Goal: Task Accomplishment & Management: Use online tool/utility

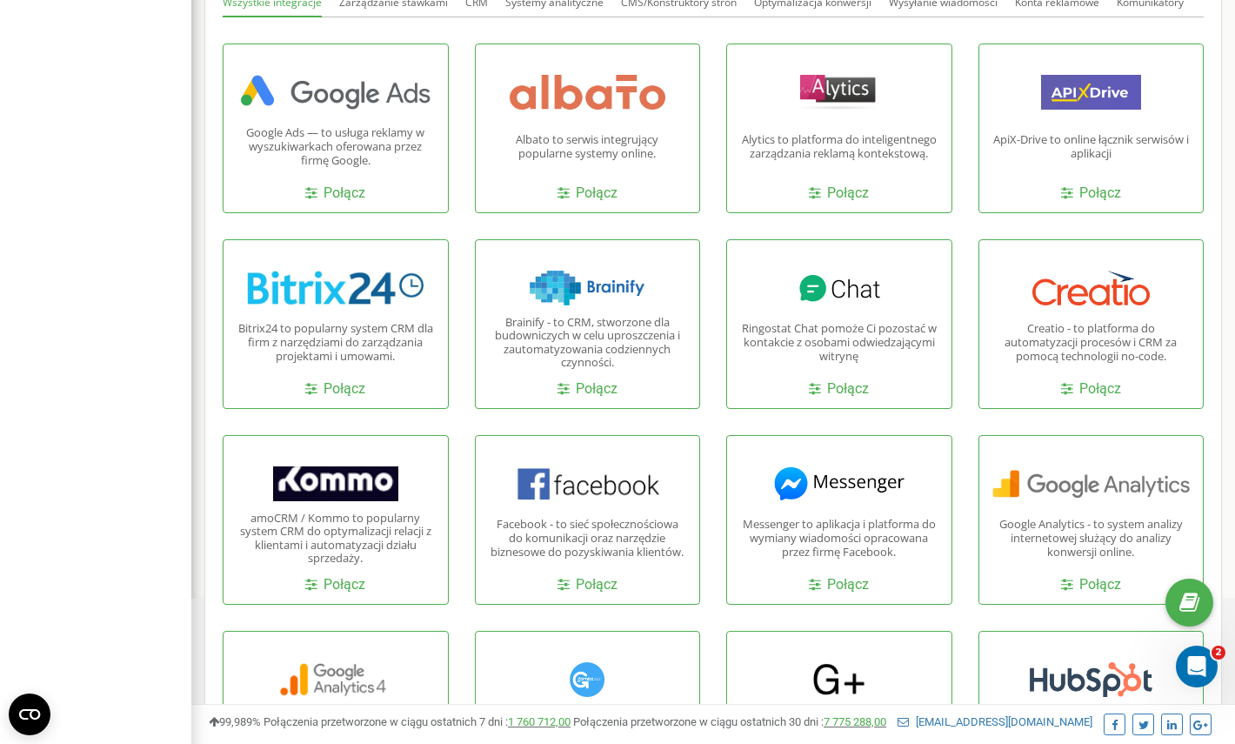
scroll to position [519, 0]
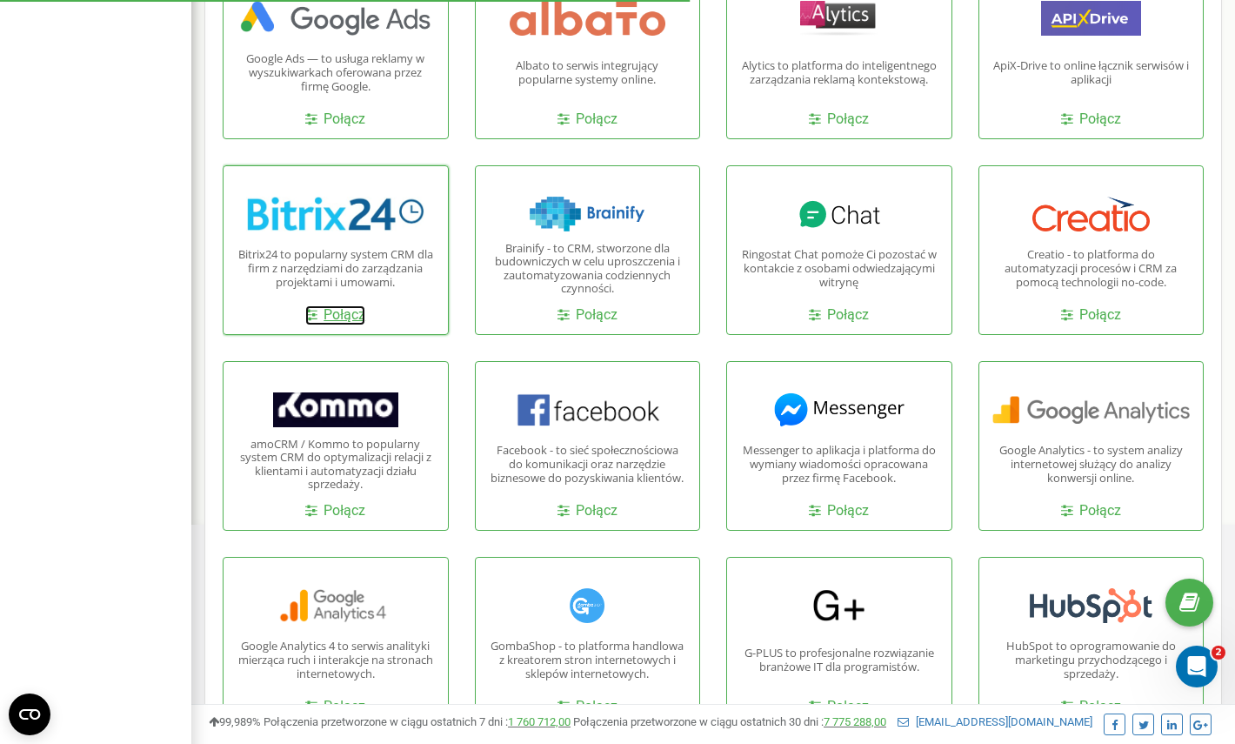
click at [350, 318] on link "Połącz" at bounding box center [335, 315] width 60 height 20
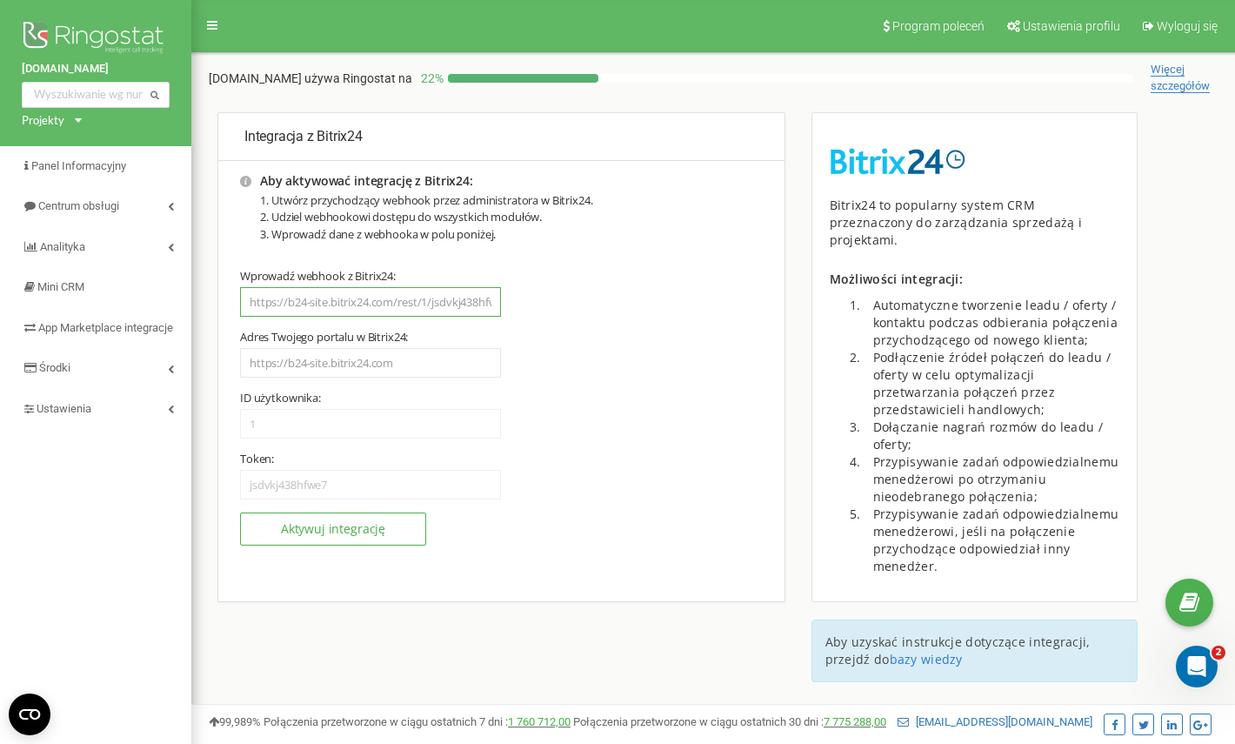
click at [306, 298] on input "text" at bounding box center [370, 302] width 261 height 30
paste input "https://komagenergia.bitrix24.pl/rest/70/2f7dgujq63jydeix/"
type input "https://komagenergia.bitrix24.pl/rest/70/2f7dgujq63jydeix/"
type input "https://komagenergia.bitrix24.pl"
type input "70"
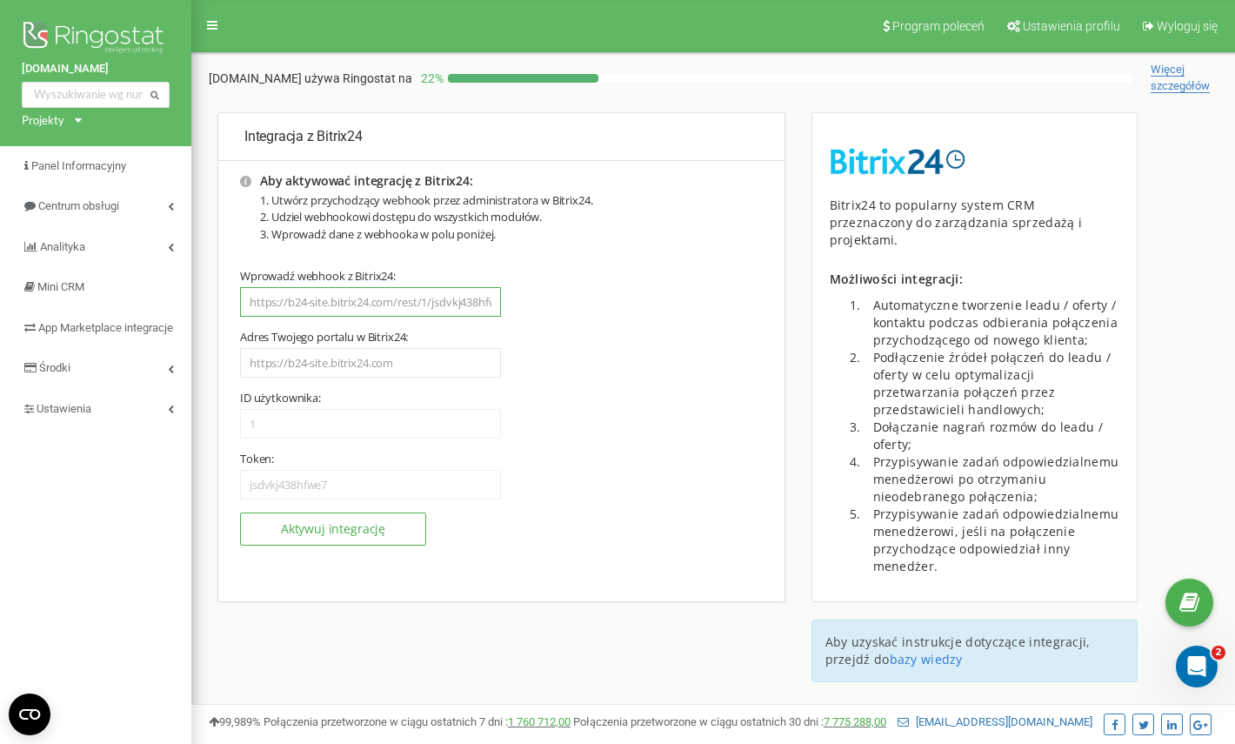
type input "2f7dgujq63jydeix"
type input "https://komagenergia.bitrix24.pl/rest/70/2f7dgujq63jydeix/"
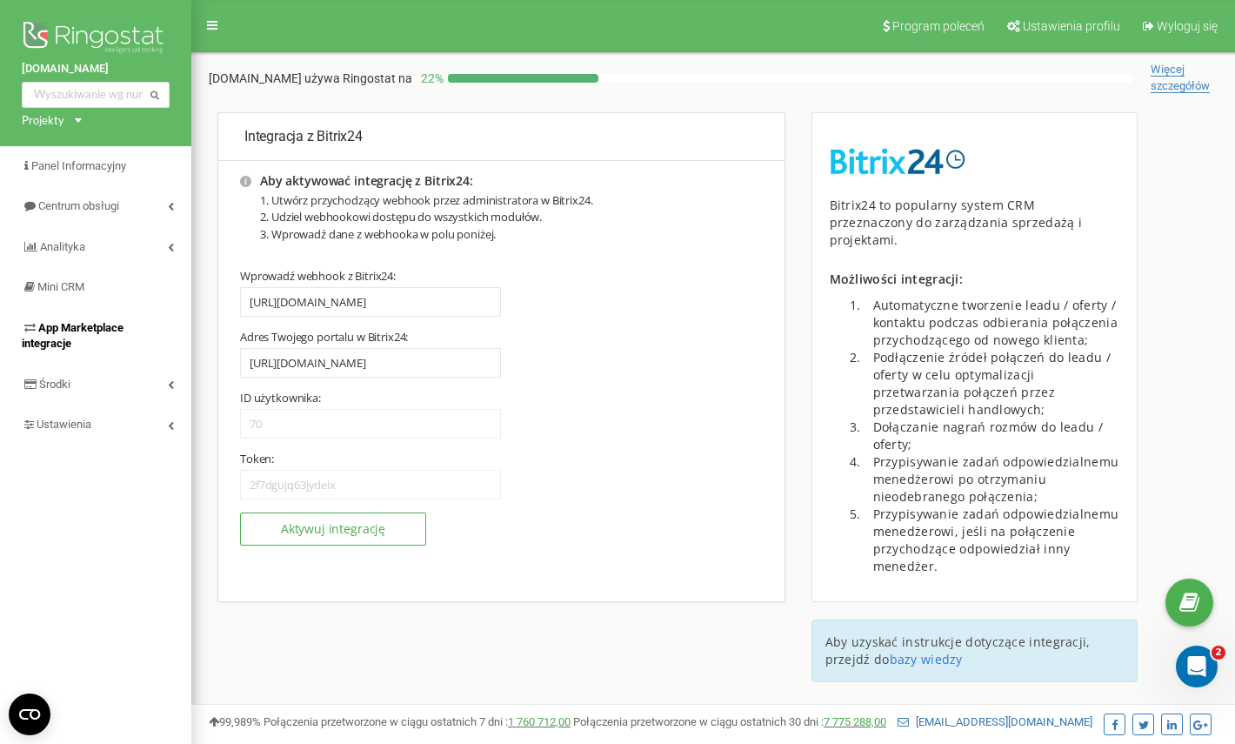
scroll to position [0, 0]
click at [308, 528] on button "Aktywuj integrację" at bounding box center [333, 528] width 186 height 33
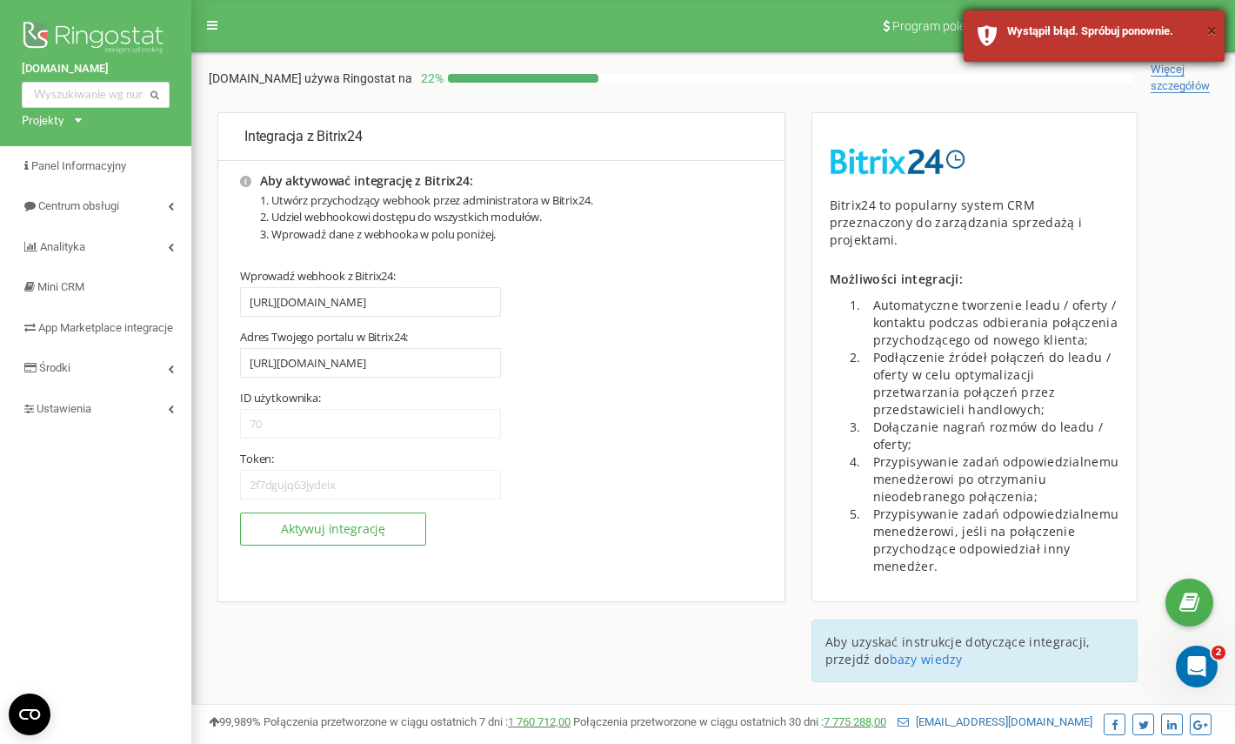
click at [1213, 32] on button "×" at bounding box center [1213, 30] width 10 height 25
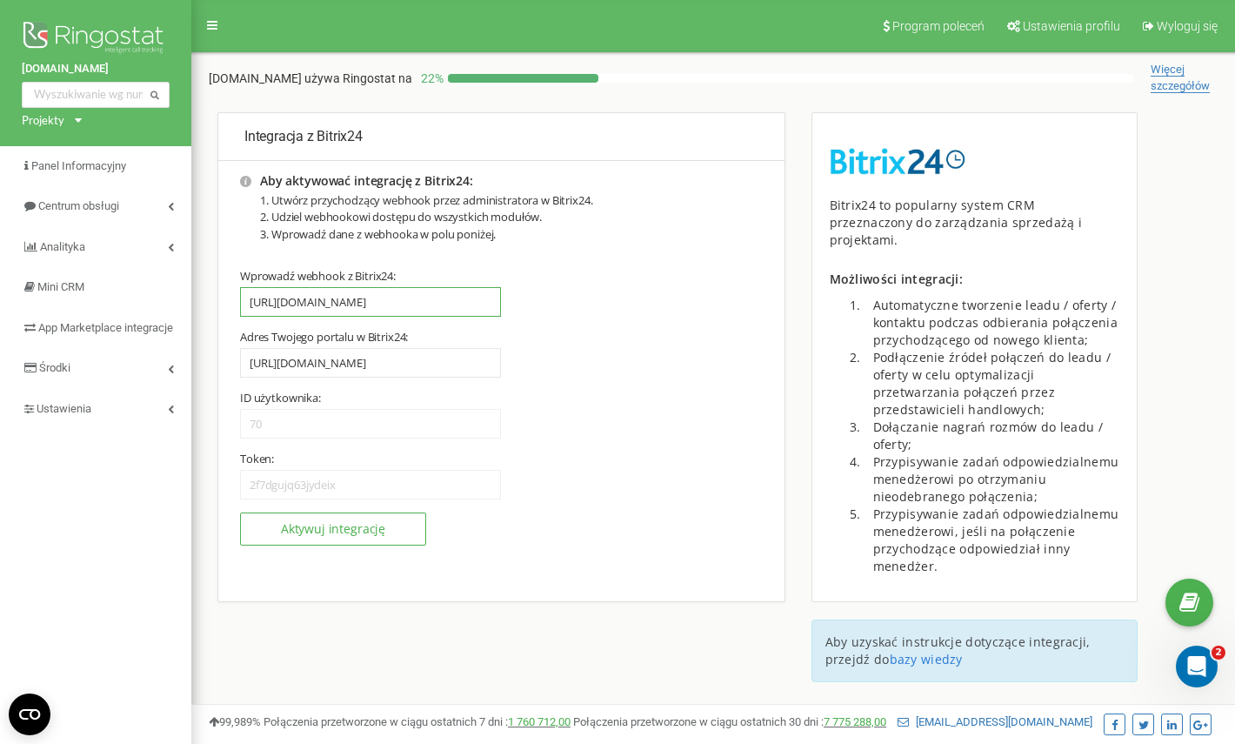
click at [365, 298] on input "https://komagenergia.bitrix24.pl/rest/70/2f7dgujq63jydeix/" at bounding box center [370, 302] width 261 height 30
click at [593, 335] on div "Wpisz adres swojego portalu w Bitrix24: Adres Twojego portalu w Bitrix24: https…" at bounding box center [501, 360] width 523 height 61
click at [355, 527] on button "Aktywuj integrację" at bounding box center [333, 528] width 186 height 33
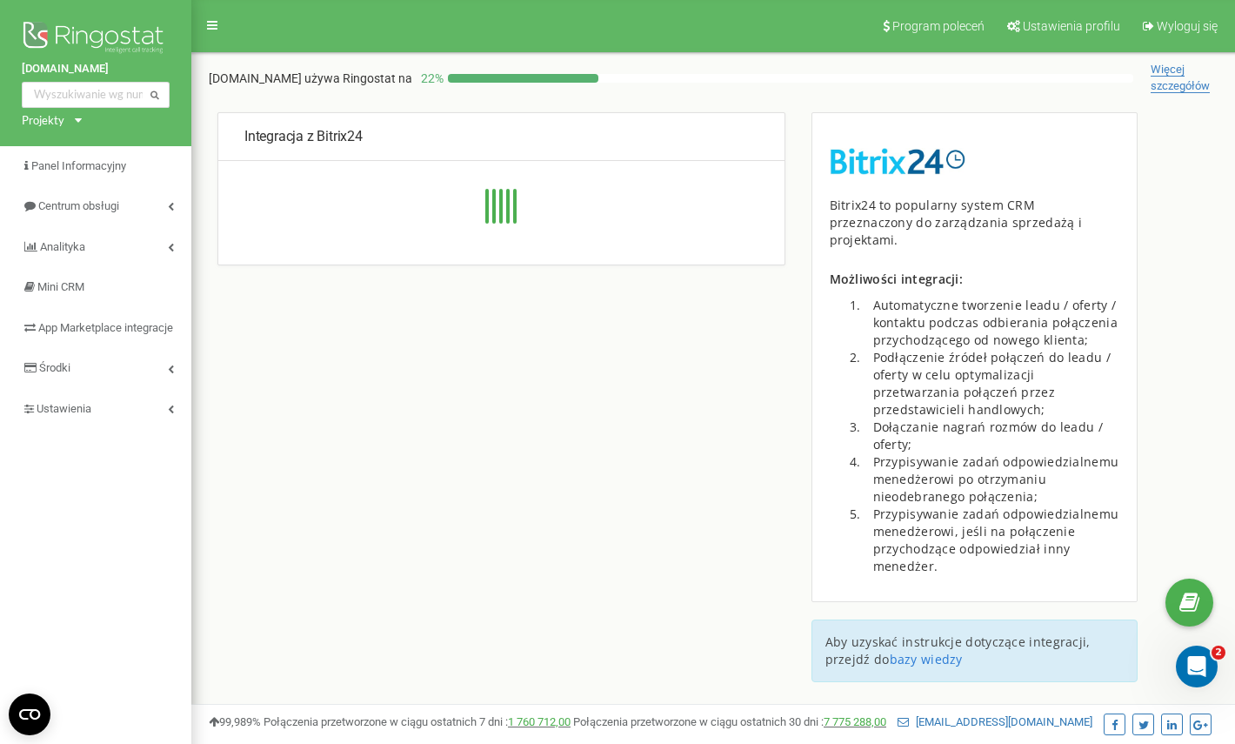
type input "https://komagenergia.bitrix24.pl/rest/70/2f7dgujq63jydeix/"
type input "https://komagenergia.bitrix24.pl"
type input "70"
type input "2f7dgujq63jydeix"
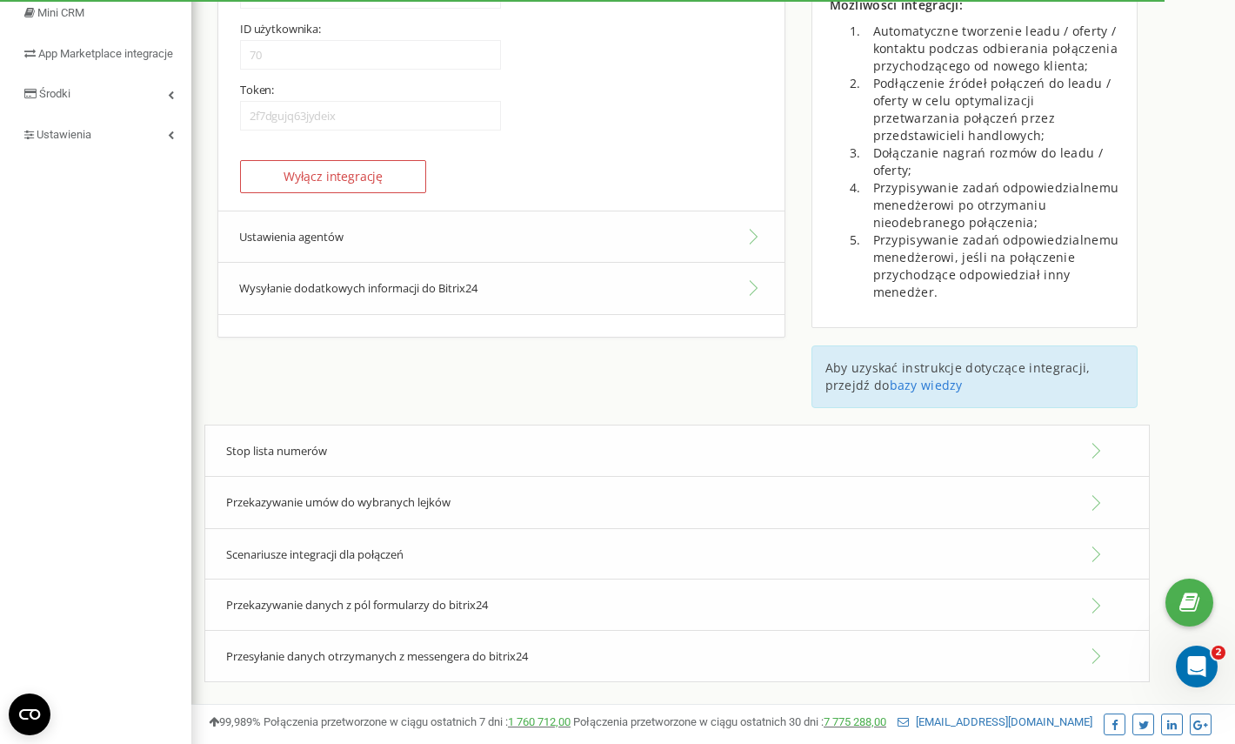
scroll to position [300, 0]
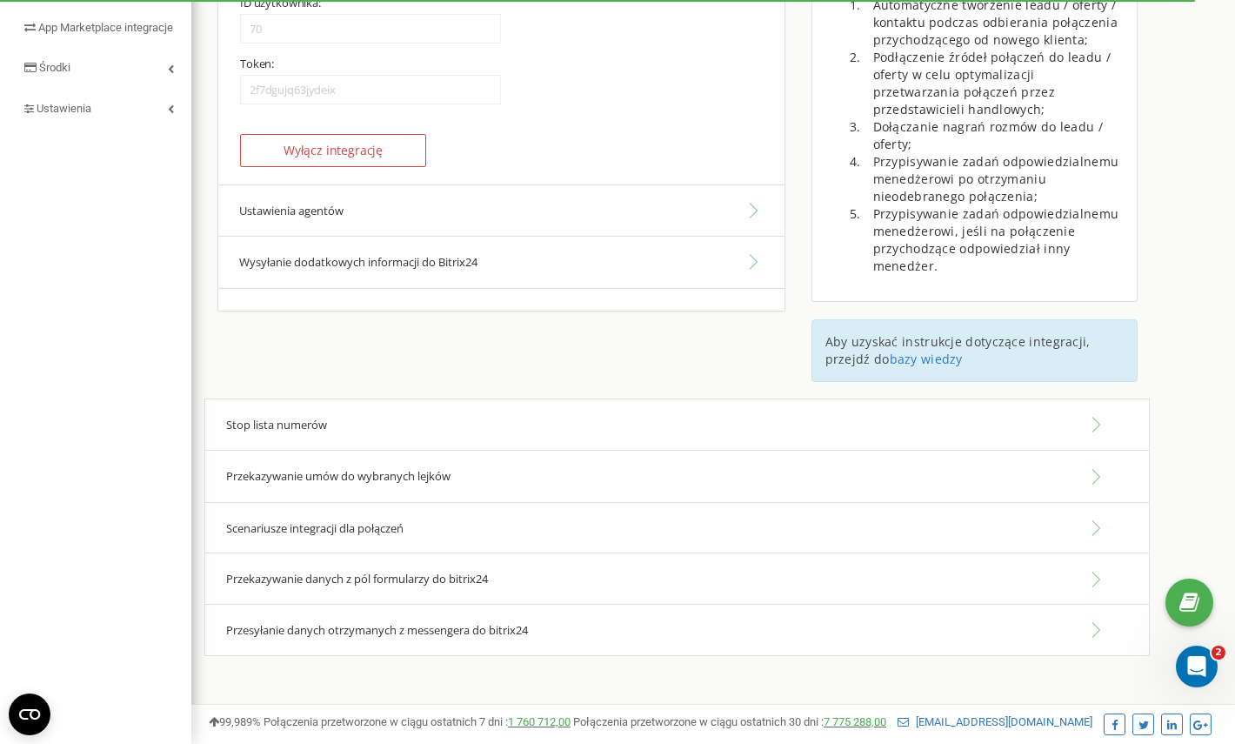
click at [544, 459] on div "Przekazywanie umów do wybranych lejków" at bounding box center [677, 476] width 946 height 53
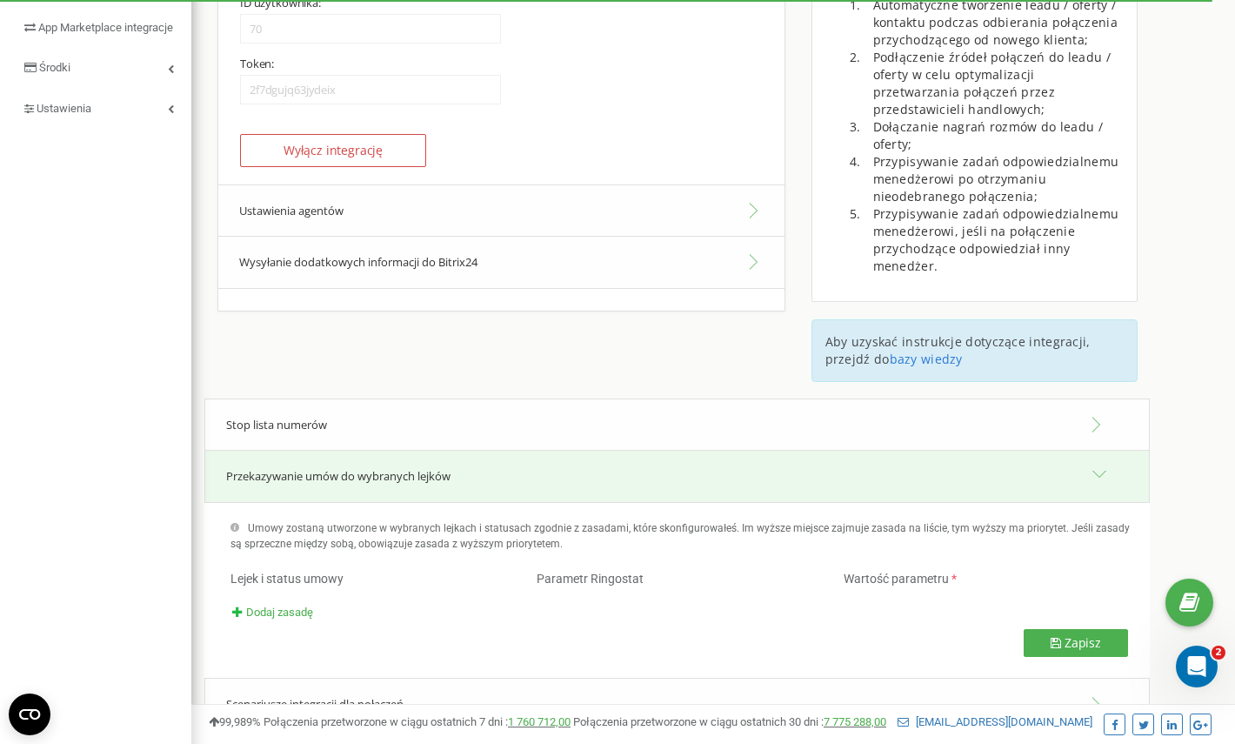
click at [542, 459] on div "Przekazywanie umów do wybranych lejków" at bounding box center [677, 476] width 946 height 53
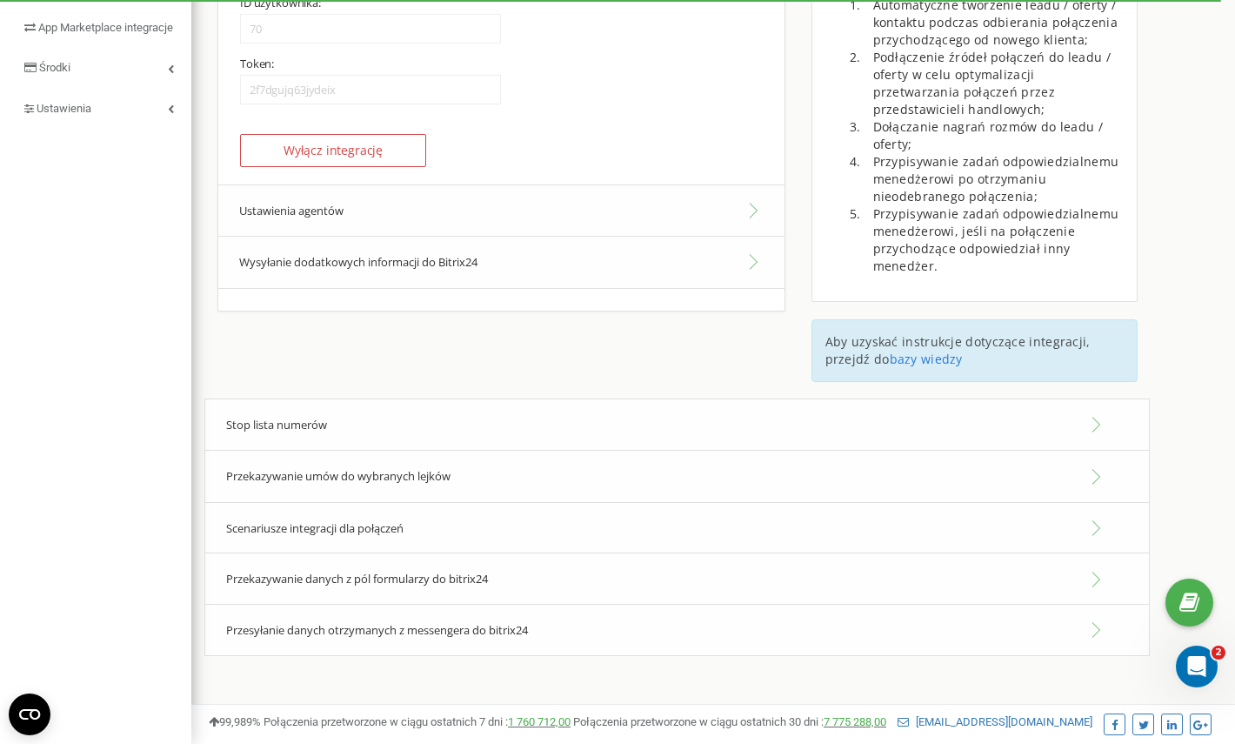
click at [475, 226] on button "Ustawienia agentów" at bounding box center [501, 210] width 566 height 53
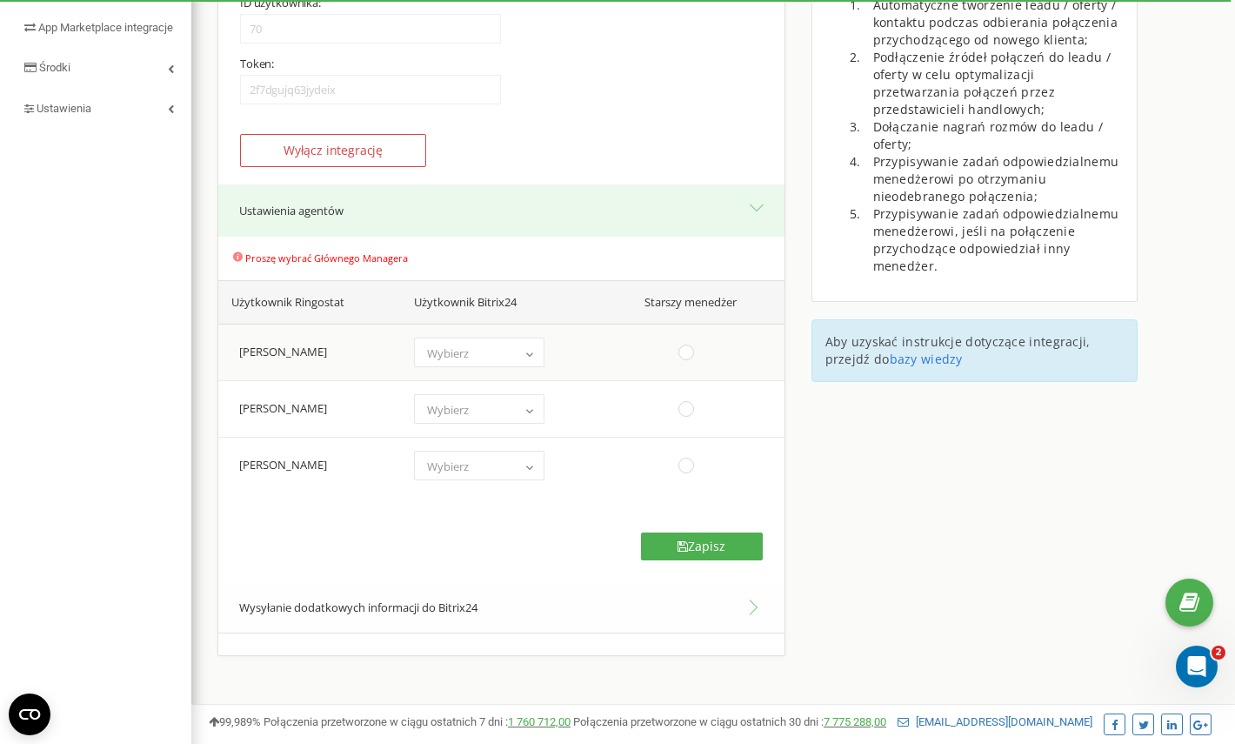
click at [446, 344] on span "Wybierz" at bounding box center [479, 353] width 118 height 24
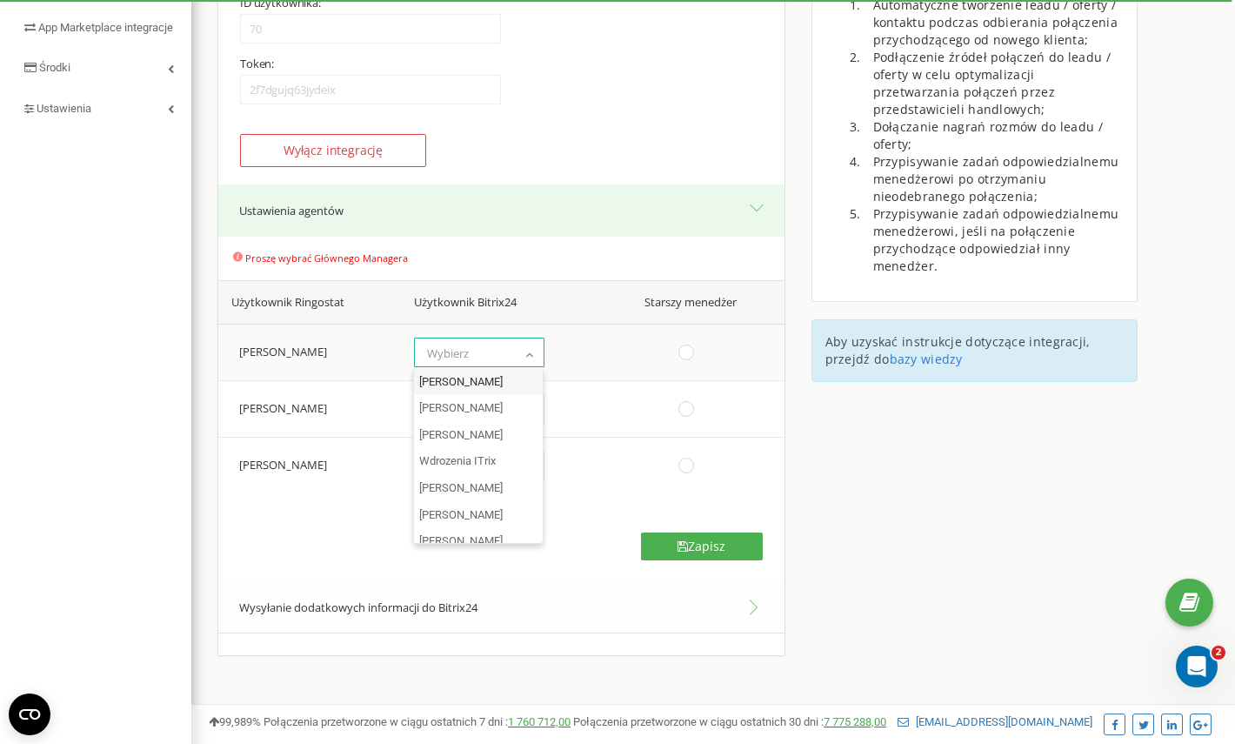
click at [446, 344] on span "Wybierz" at bounding box center [479, 353] width 118 height 24
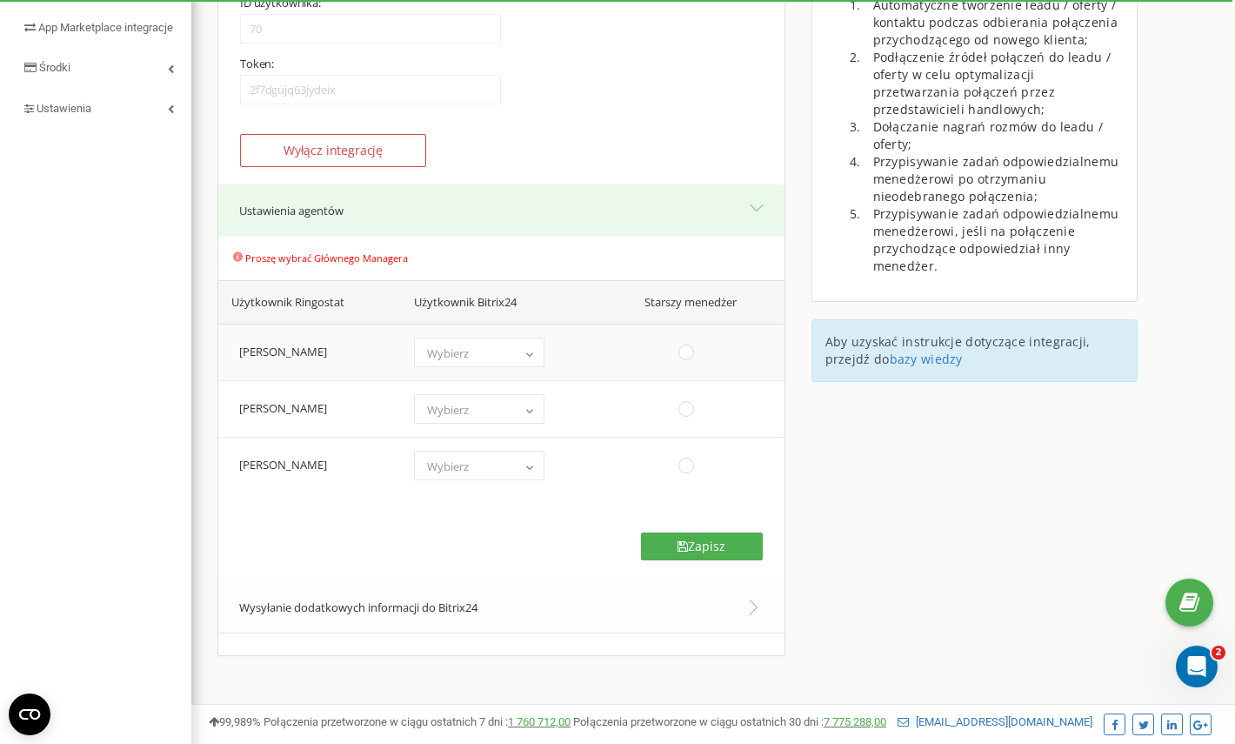
click at [446, 344] on span "Wybierz" at bounding box center [479, 353] width 118 height 24
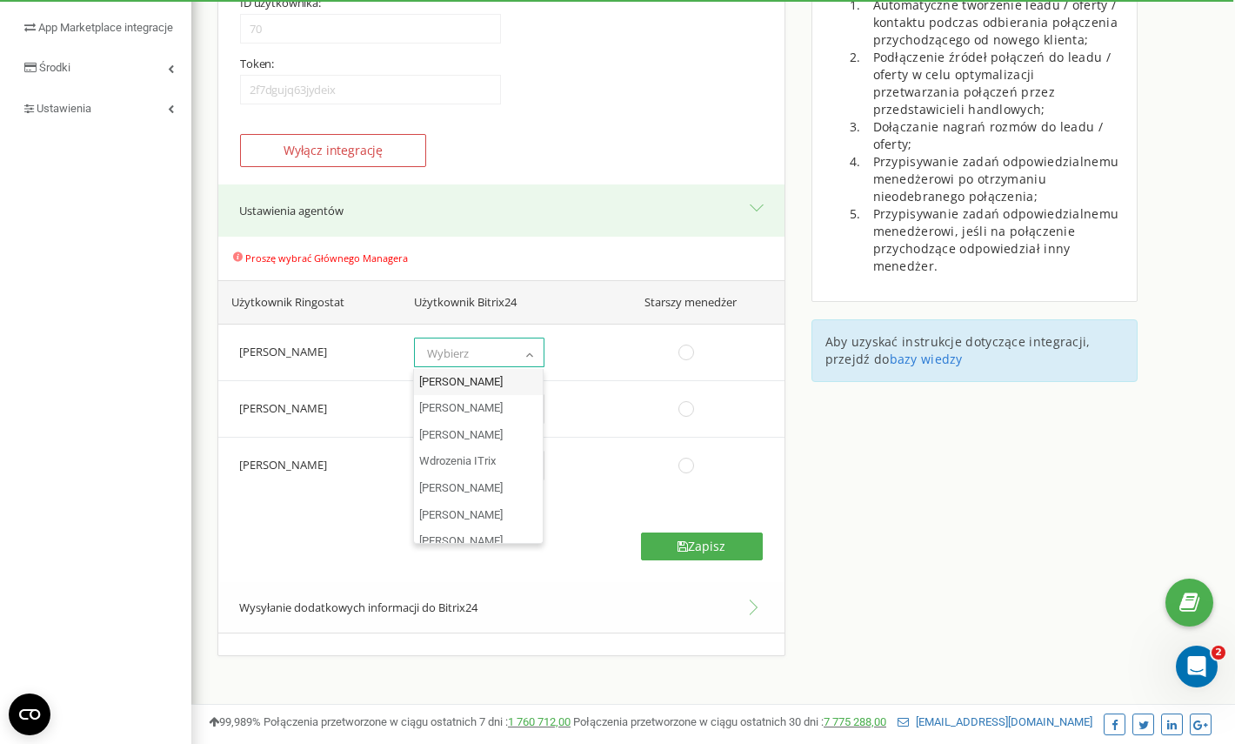
select select "1"
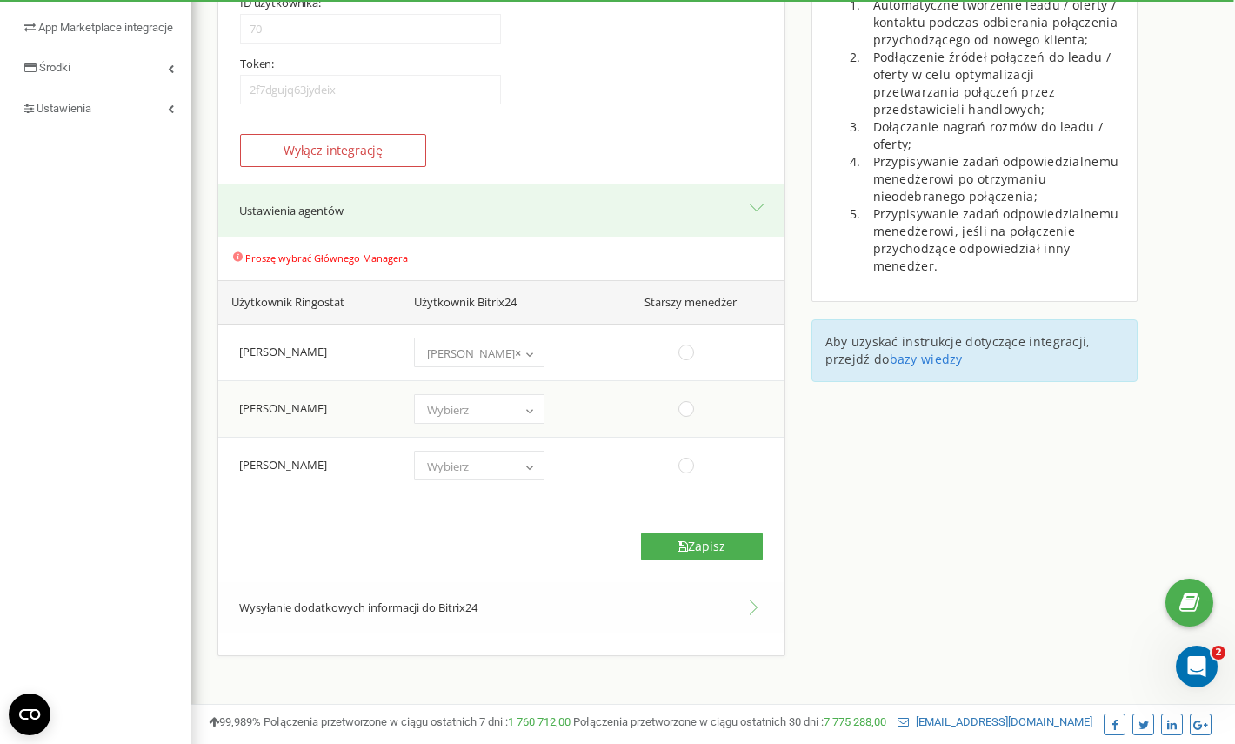
click at [438, 403] on span "Wybierz" at bounding box center [448, 410] width 42 height 16
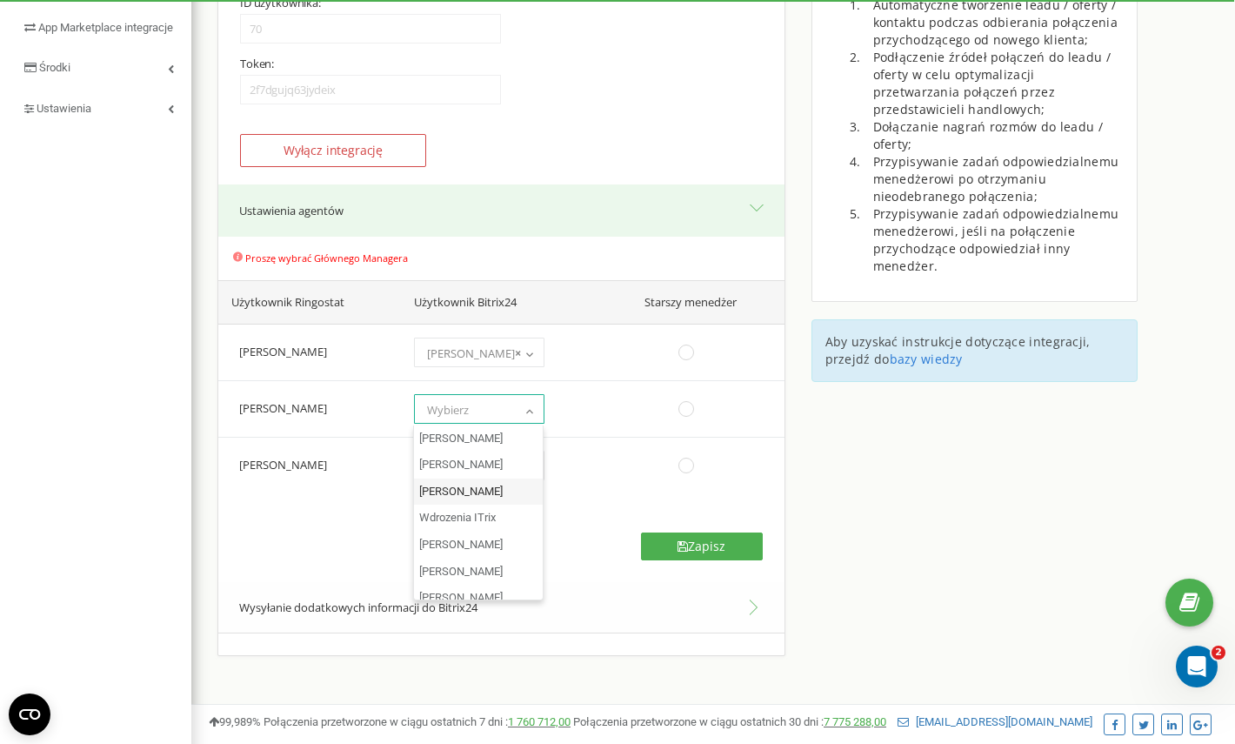
select select "12"
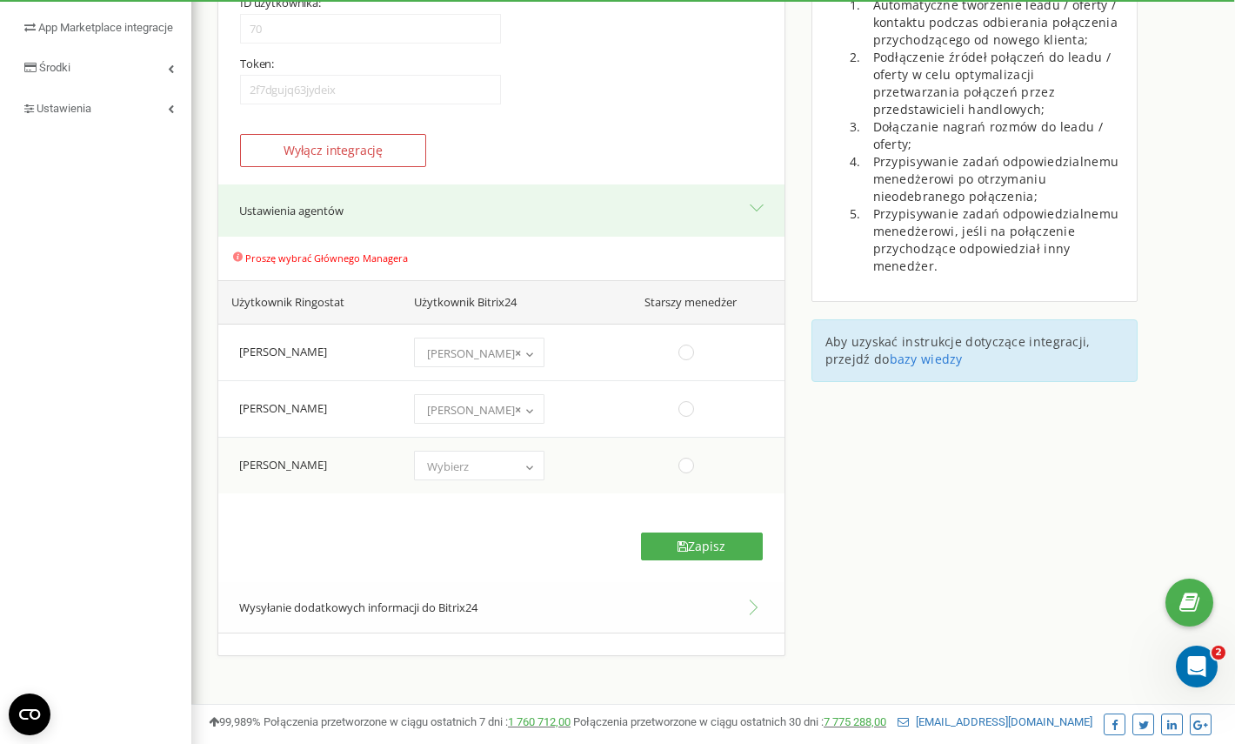
click at [447, 472] on span "Wybierz" at bounding box center [448, 466] width 42 height 16
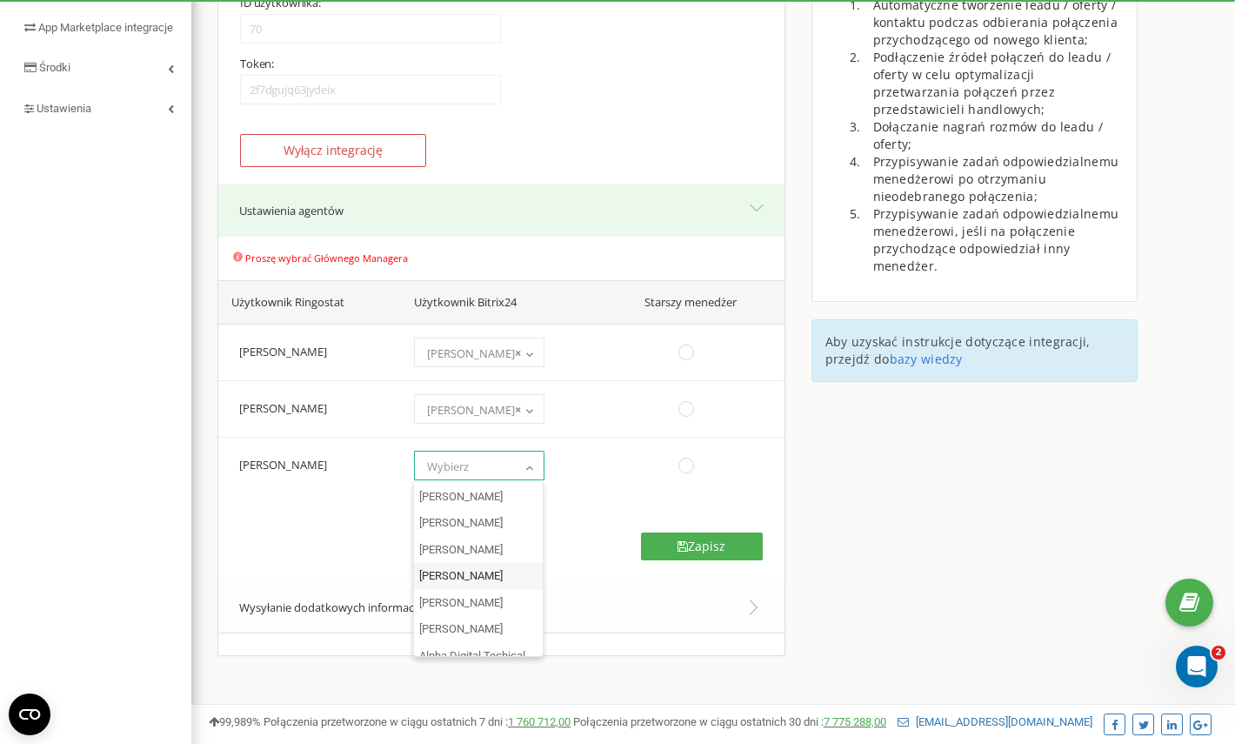
scroll to position [0, 0]
select select "10"
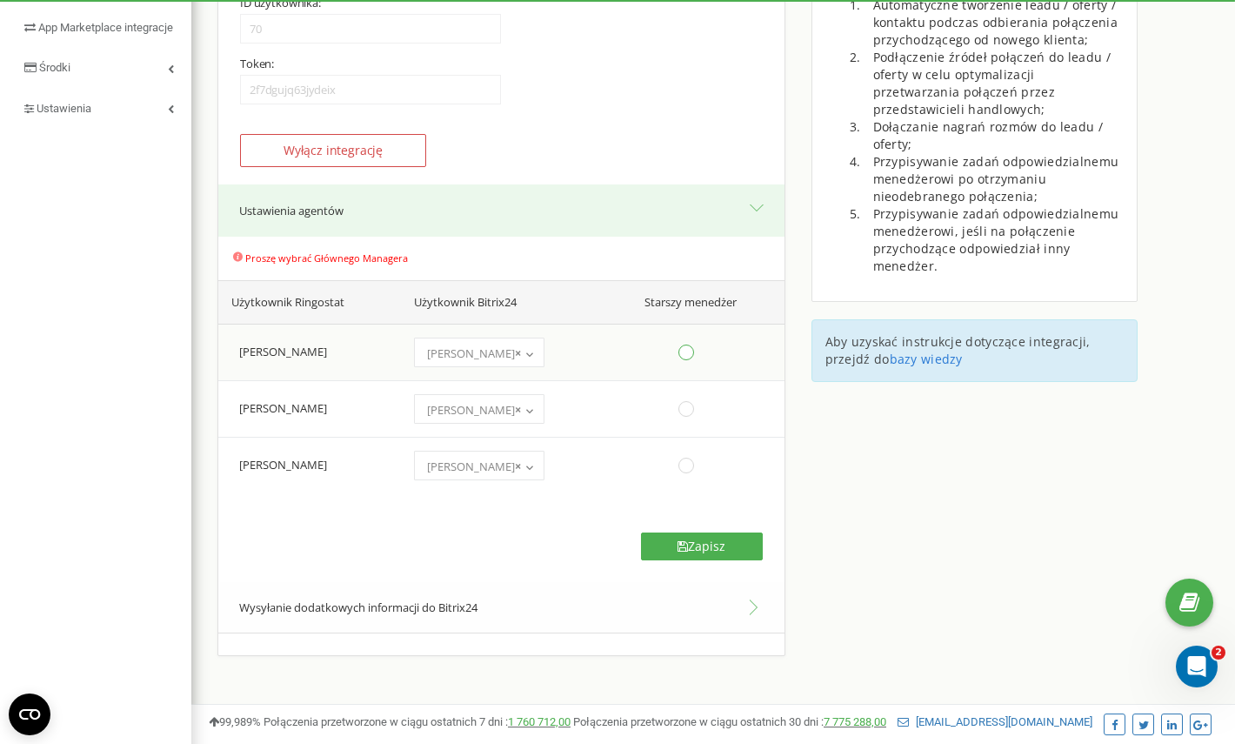
click at [687, 360] on ins at bounding box center [686, 352] width 19 height 19
radio input "true"
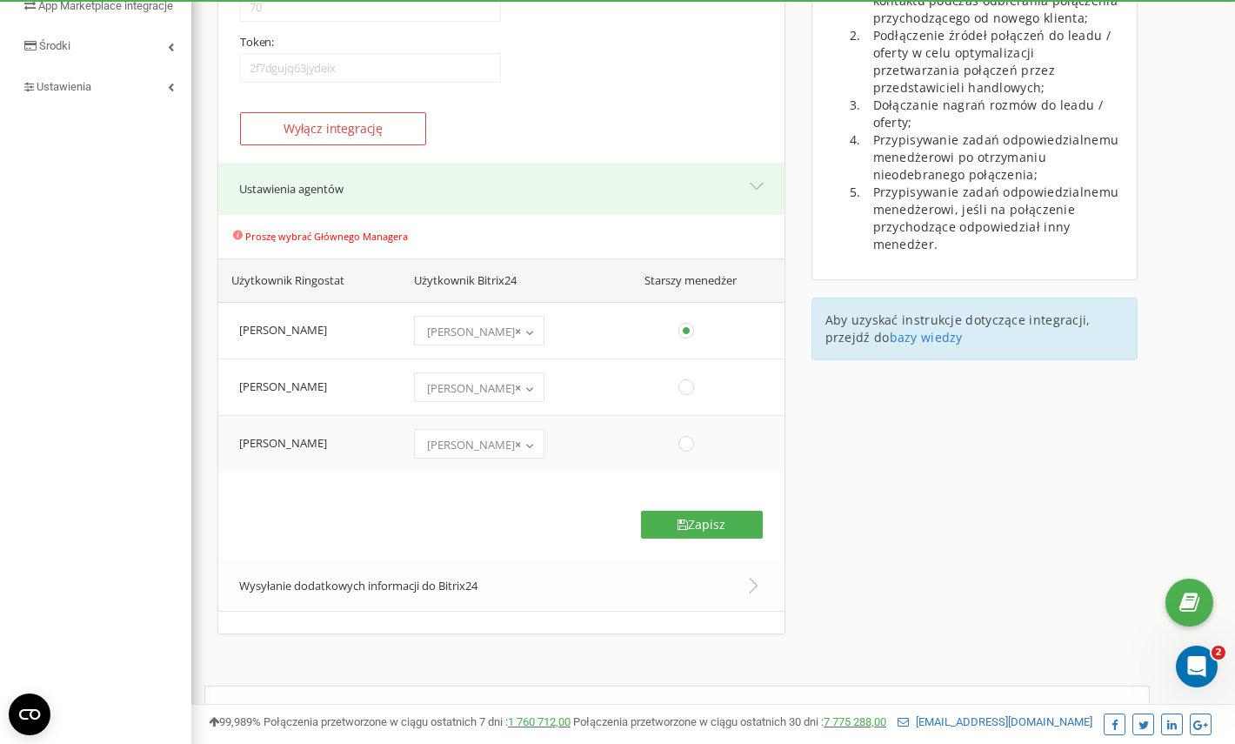
scroll to position [326, 0]
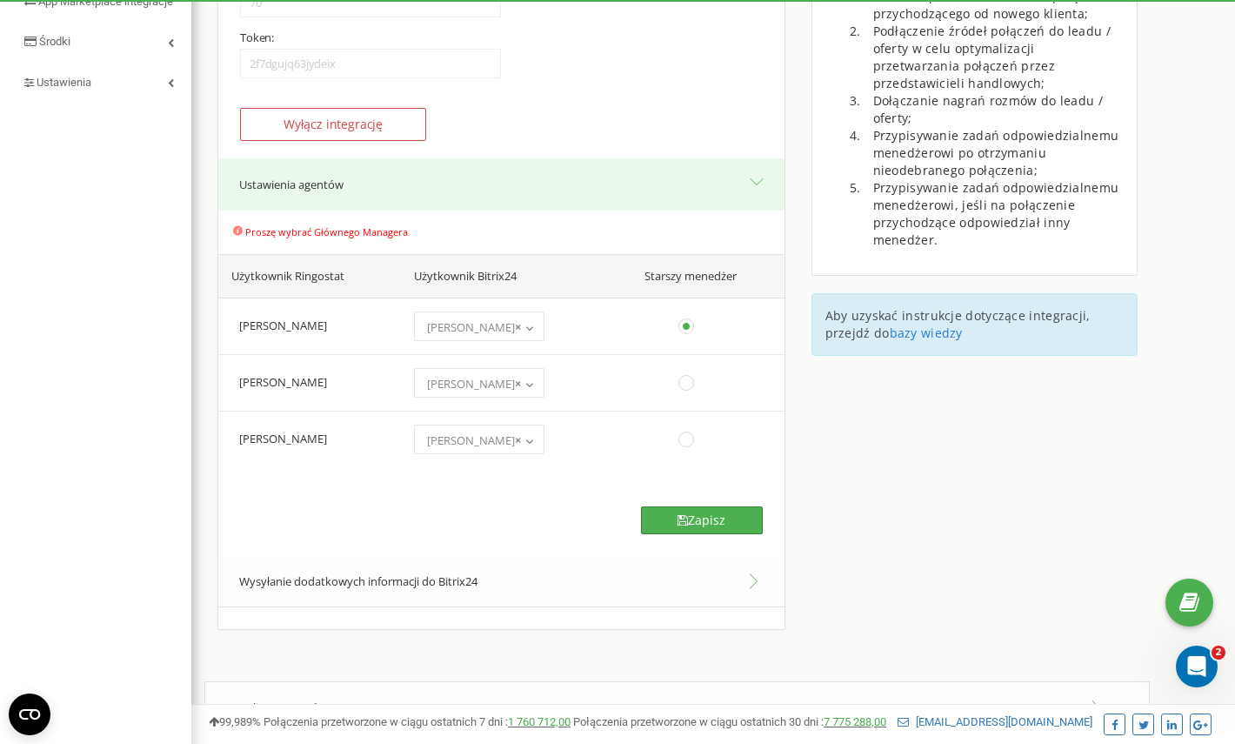
click at [683, 521] on icon at bounding box center [683, 520] width 10 height 12
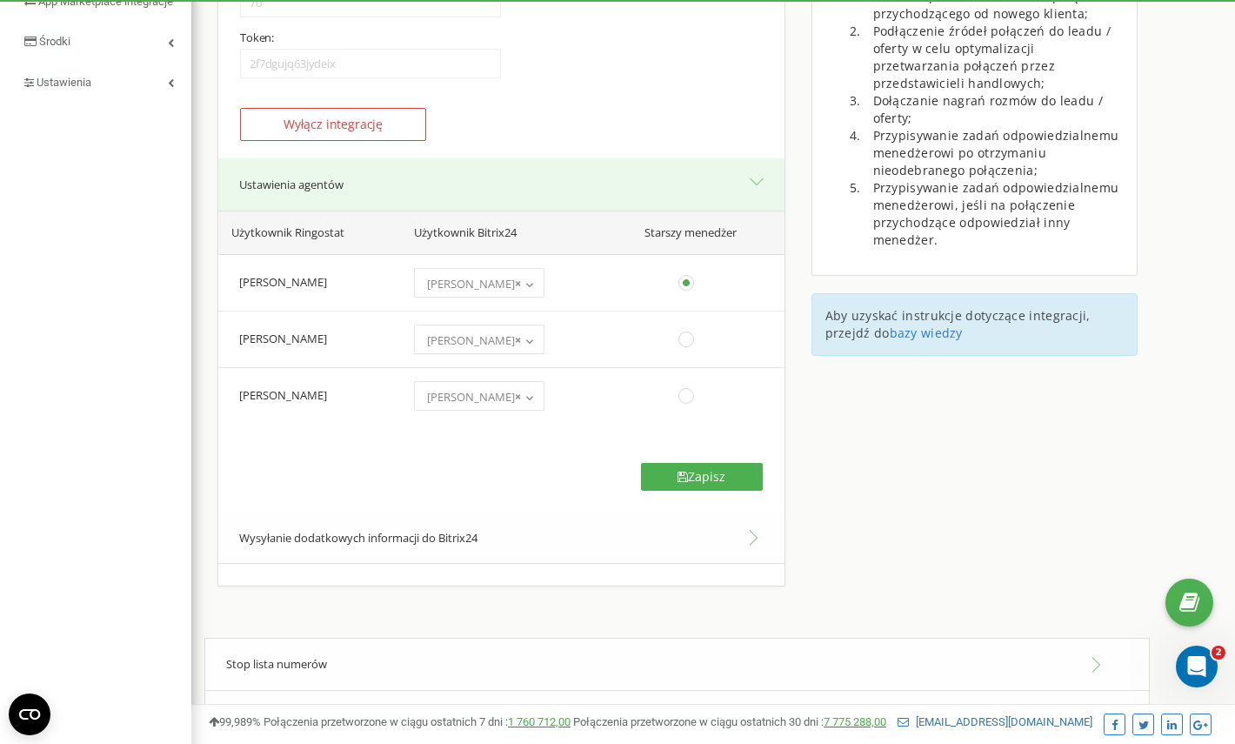
click at [604, 537] on button "Wysyłanie dodatkowych informacji do Bitrix24" at bounding box center [501, 538] width 566 height 52
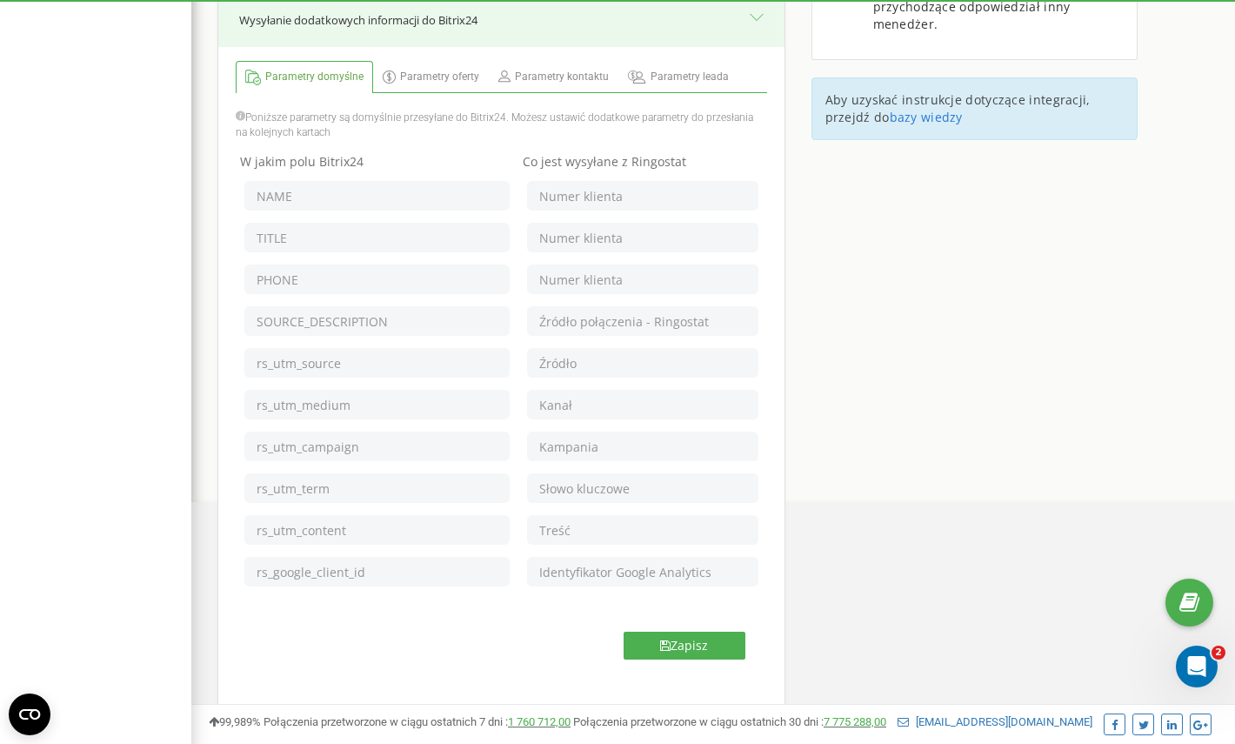
scroll to position [540, 0]
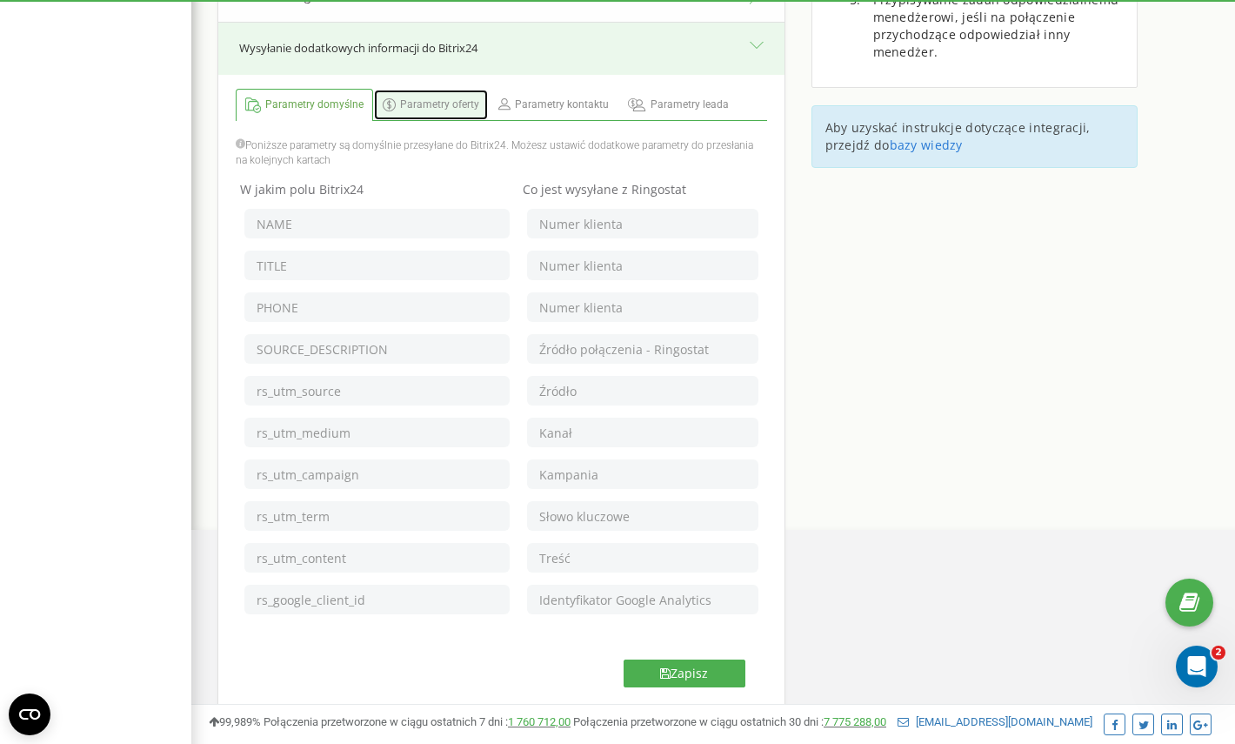
click at [437, 112] on span "Parametry oferty" at bounding box center [439, 104] width 79 height 15
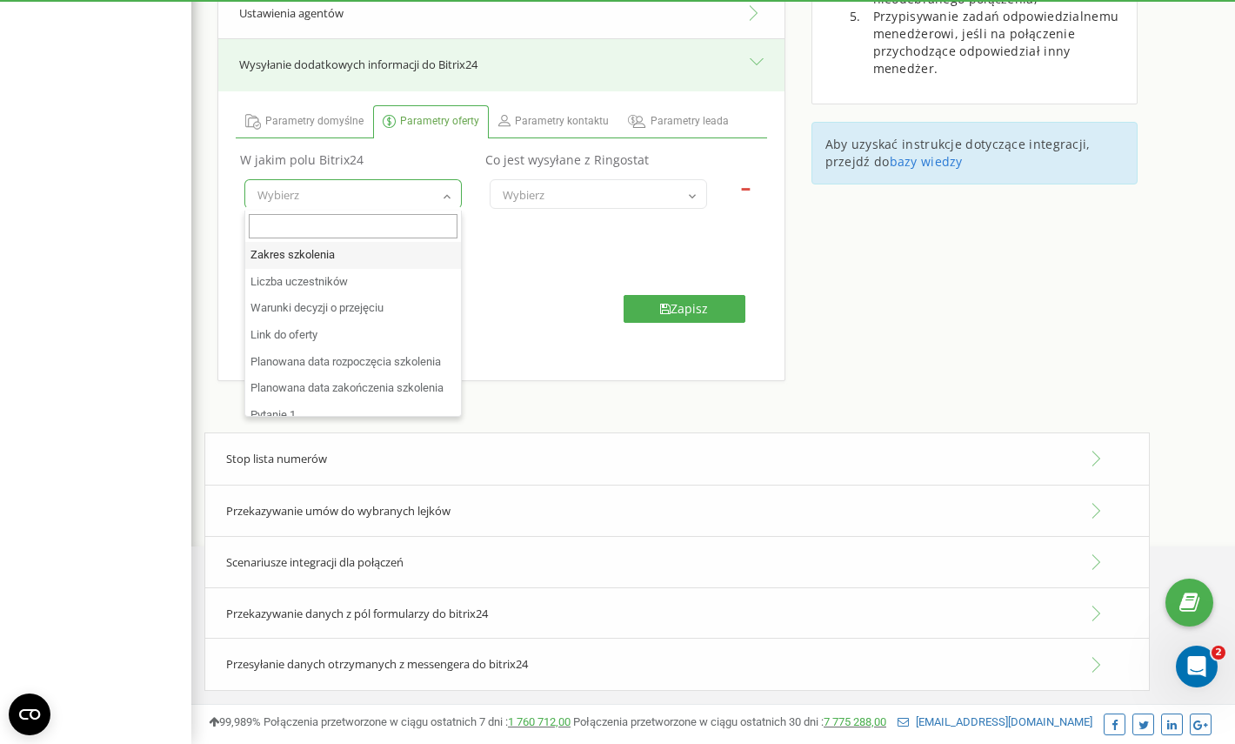
click at [398, 189] on span "Wybierz" at bounding box center [353, 195] width 205 height 24
click at [406, 199] on span "Wybierz" at bounding box center [353, 195] width 205 height 24
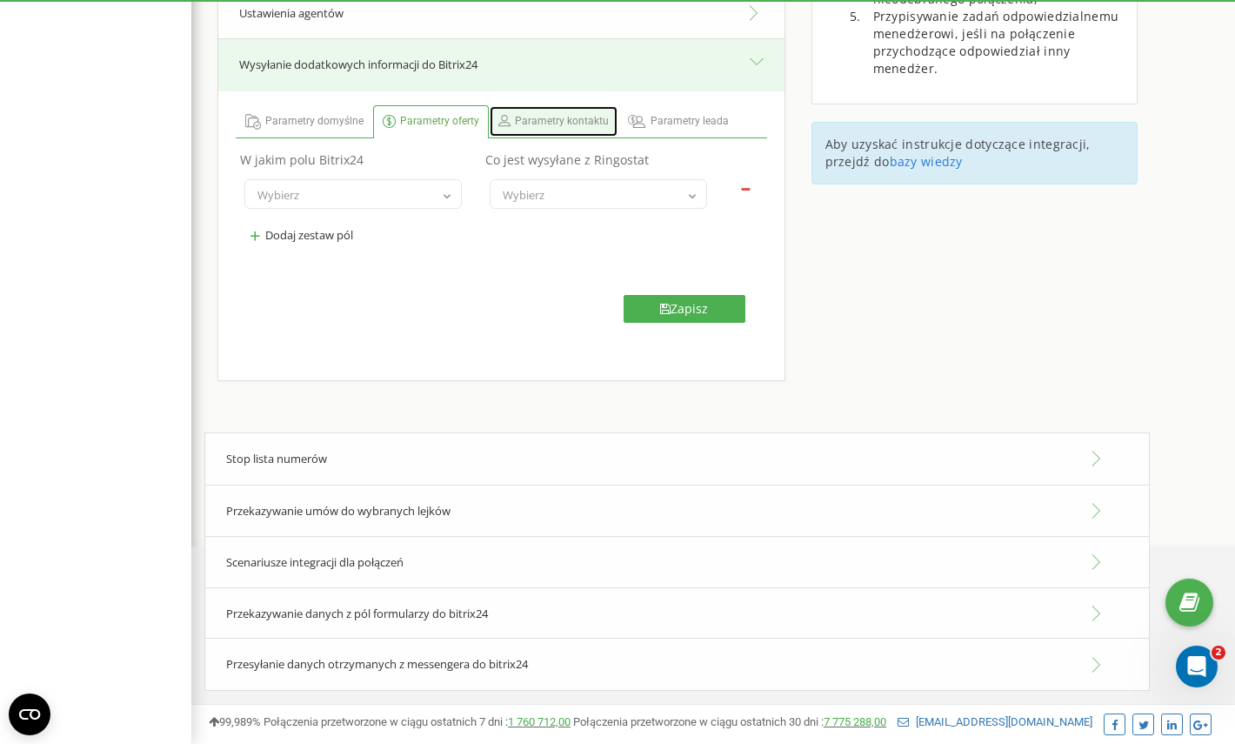
click at [537, 120] on span "Parametry kontaktu" at bounding box center [562, 121] width 94 height 15
click at [430, 202] on span "Wybierz" at bounding box center [353, 195] width 205 height 24
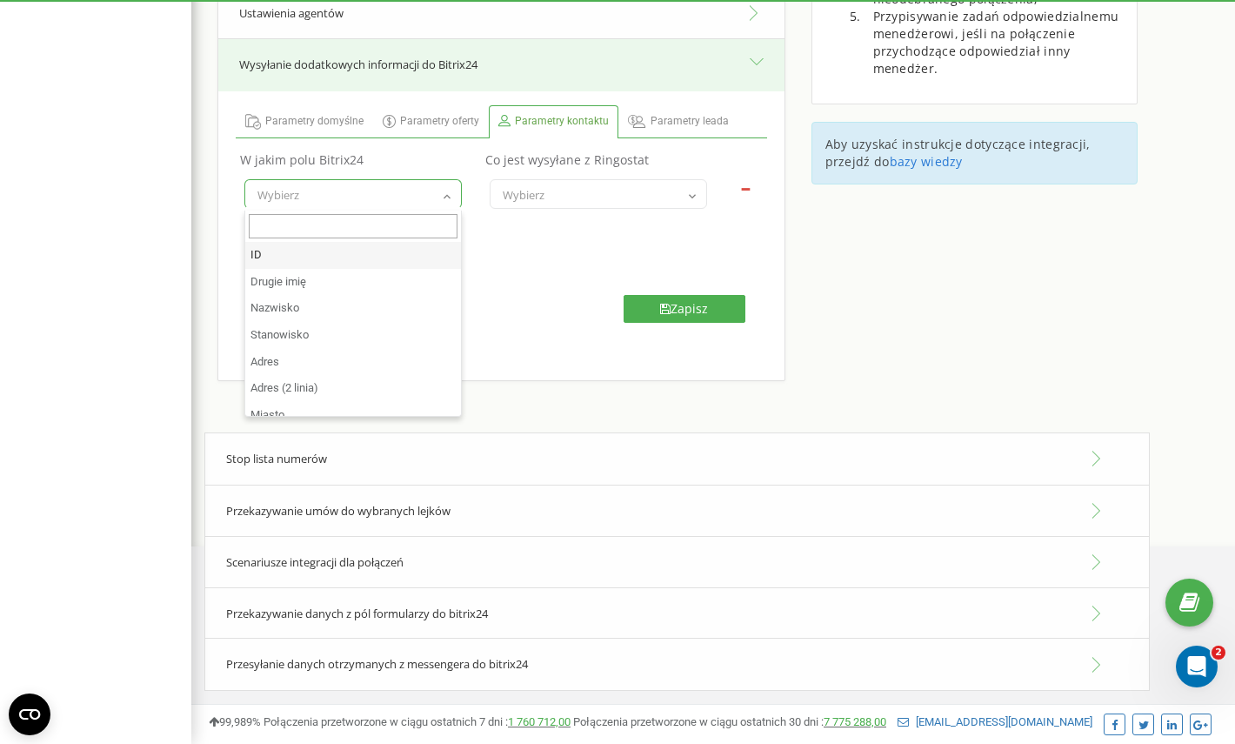
click at [440, 164] on th "W jakim polu Bitrix24" at bounding box center [358, 160] width 245 height 26
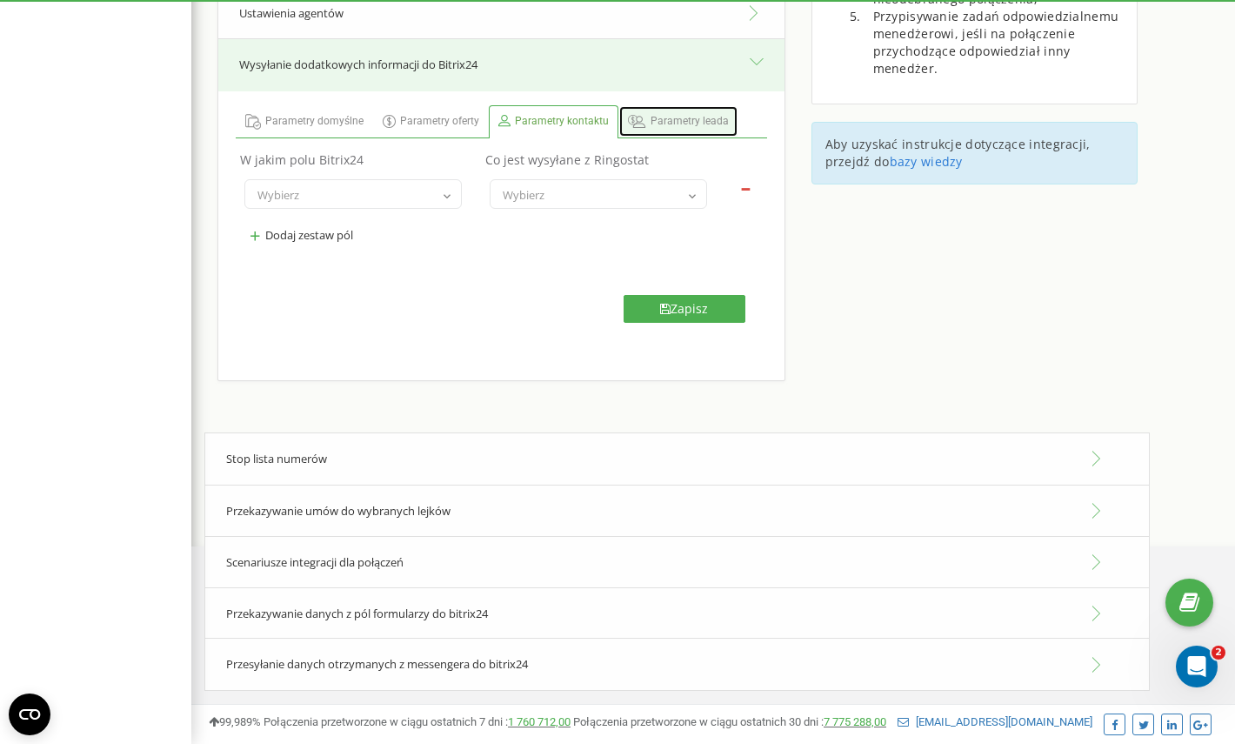
click at [619, 110] on link "Parametry leada" at bounding box center [678, 121] width 118 height 30
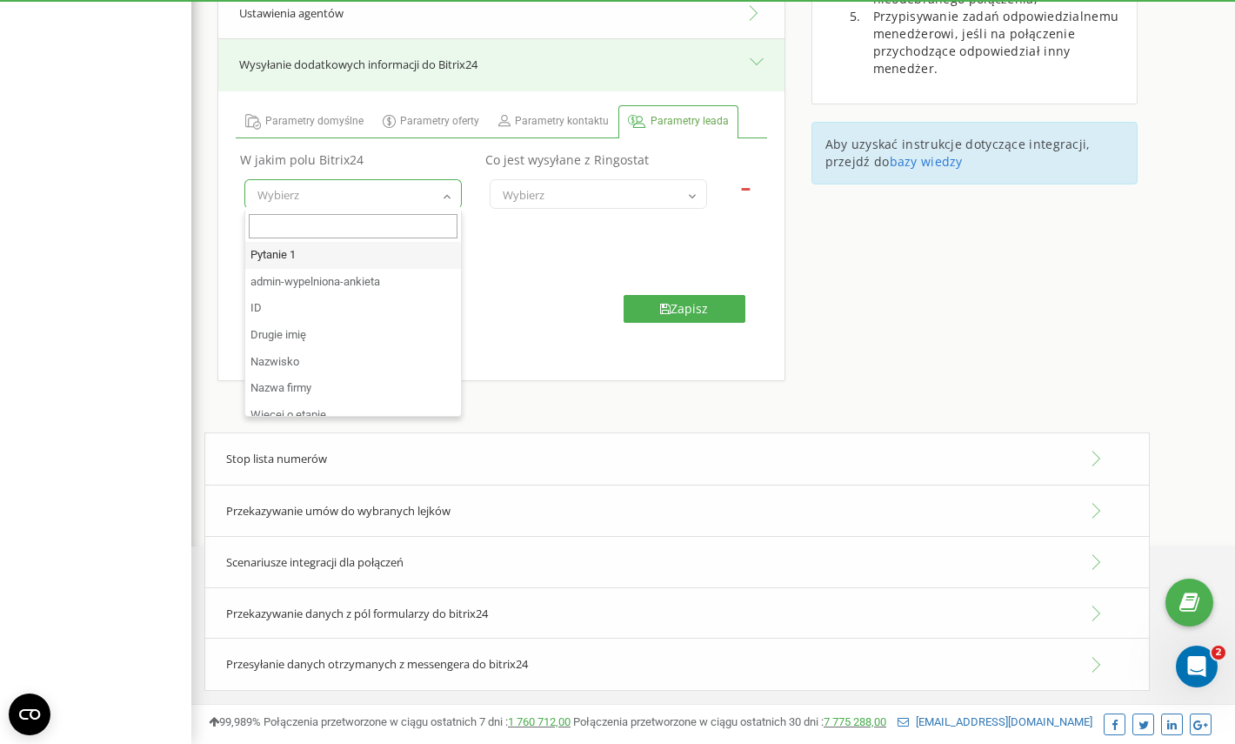
click at [450, 180] on span "Wybierz" at bounding box center [352, 194] width 217 height 30
click at [429, 189] on span "Wybierz" at bounding box center [353, 195] width 205 height 24
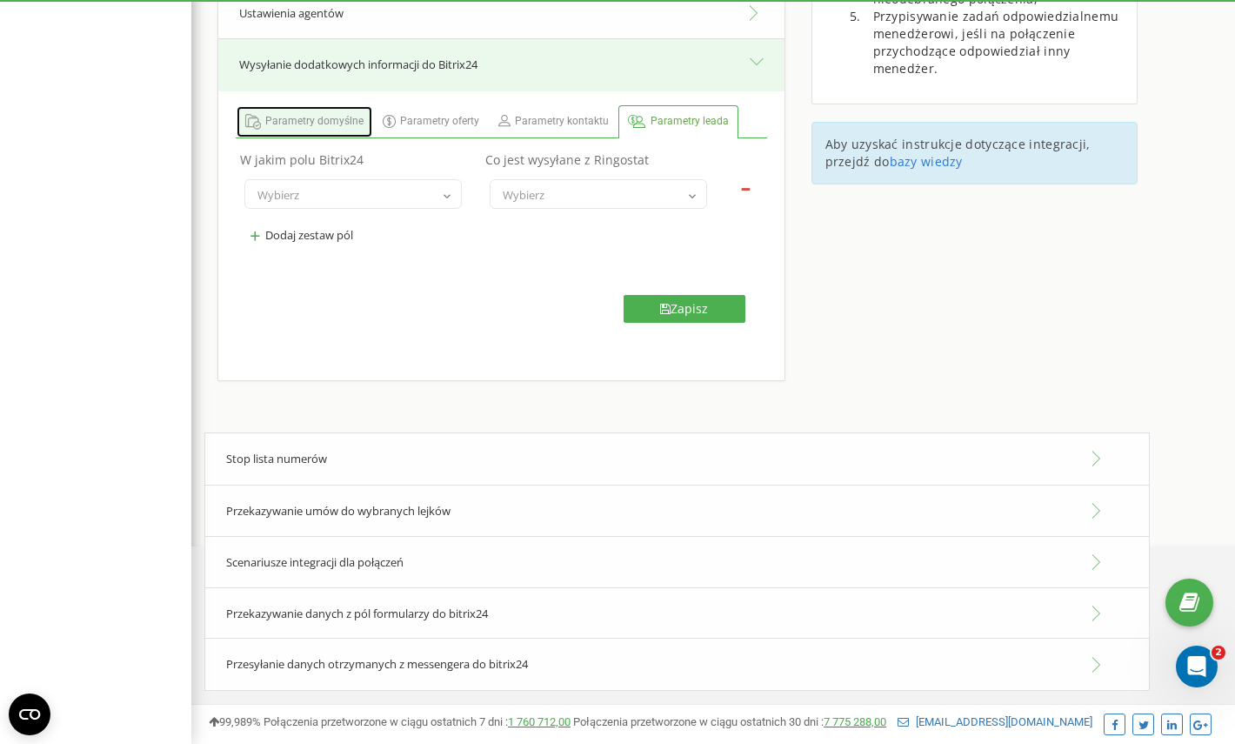
click at [325, 130] on link "Parametry domyślne" at bounding box center [305, 121] width 136 height 31
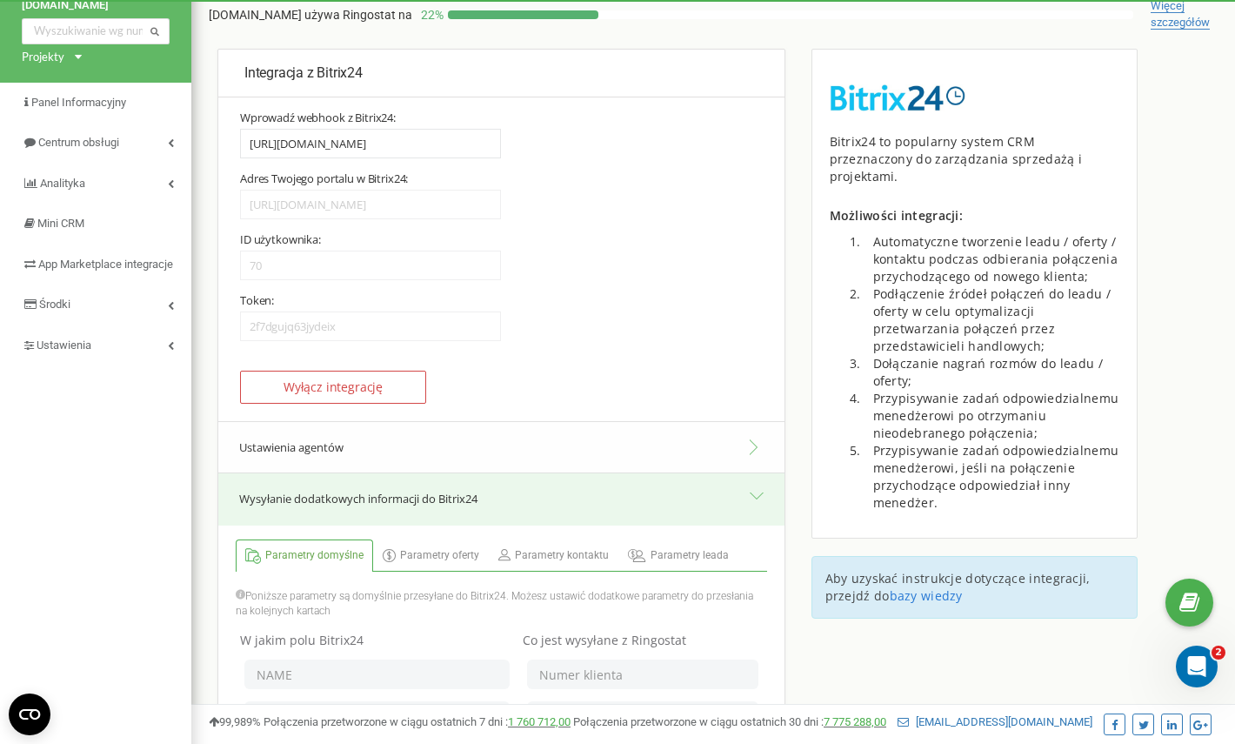
scroll to position [56, 0]
